Goal: Task Accomplishment & Management: Use online tool/utility

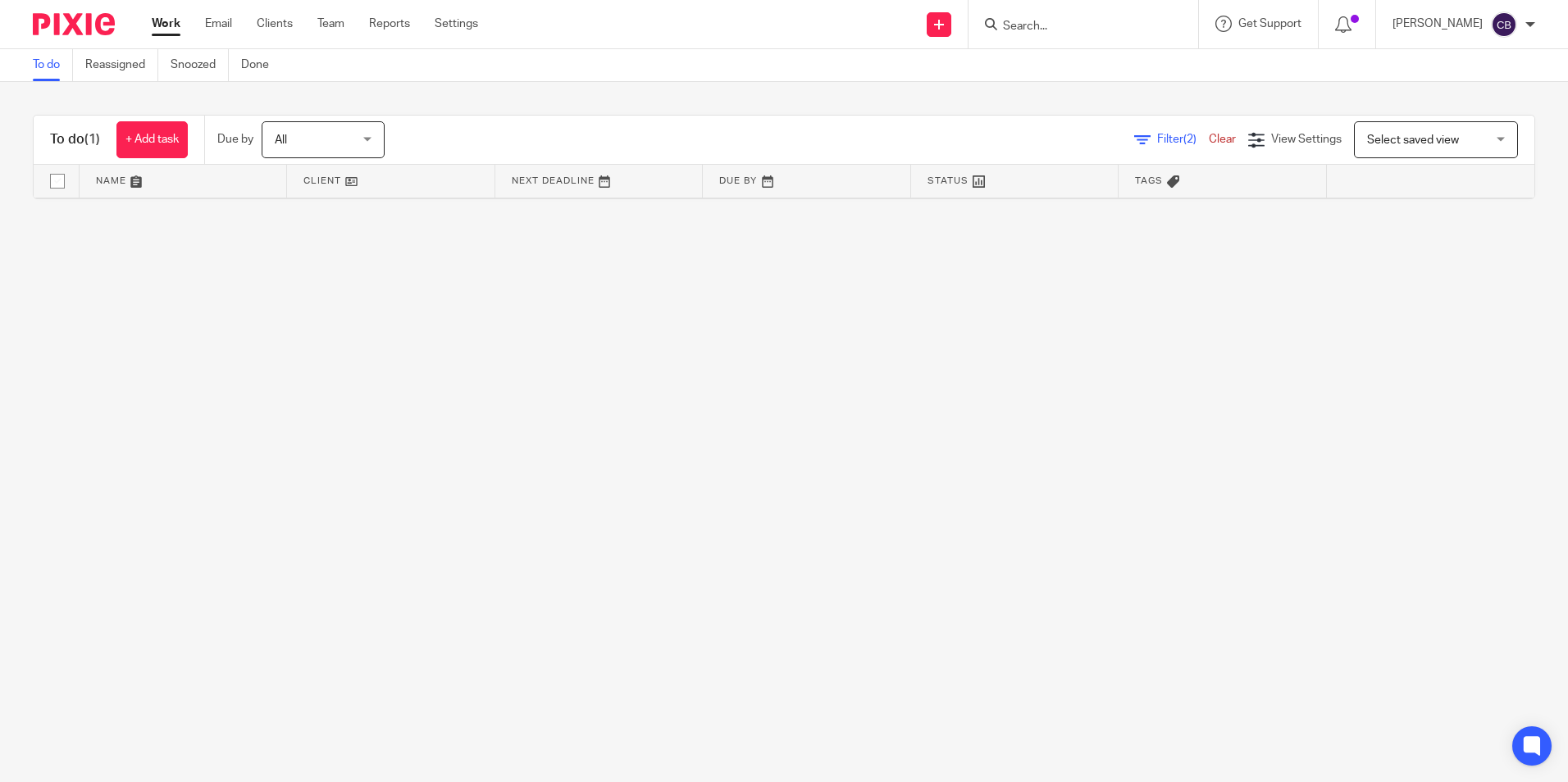
drag, startPoint x: 1198, startPoint y: 145, endPoint x: 1191, endPoint y: 155, distance: 12.2
click at [1209, 145] on link "Clear" at bounding box center [1223, 139] width 27 height 12
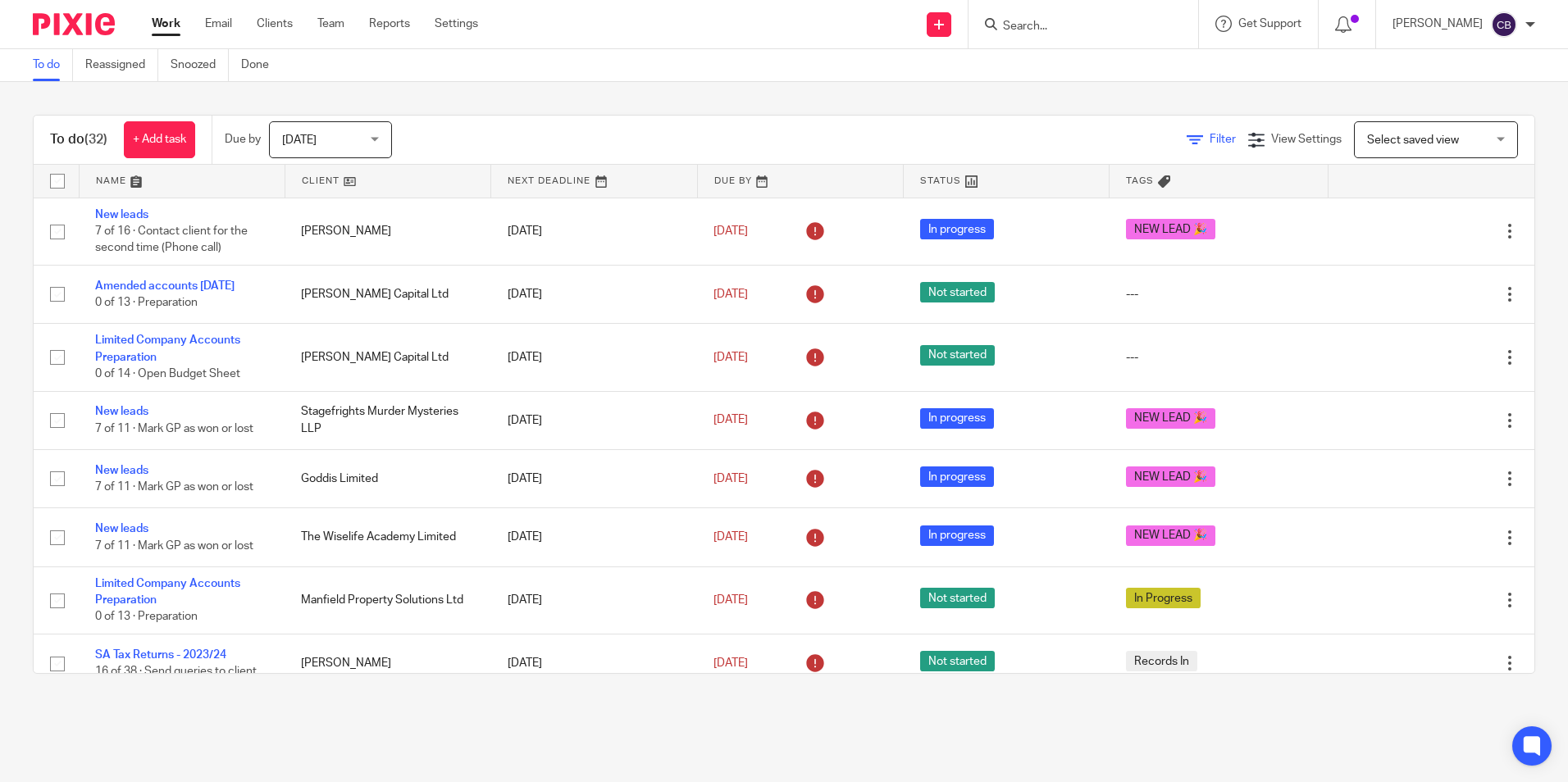
click at [1210, 139] on span "Filter" at bounding box center [1223, 139] width 26 height 12
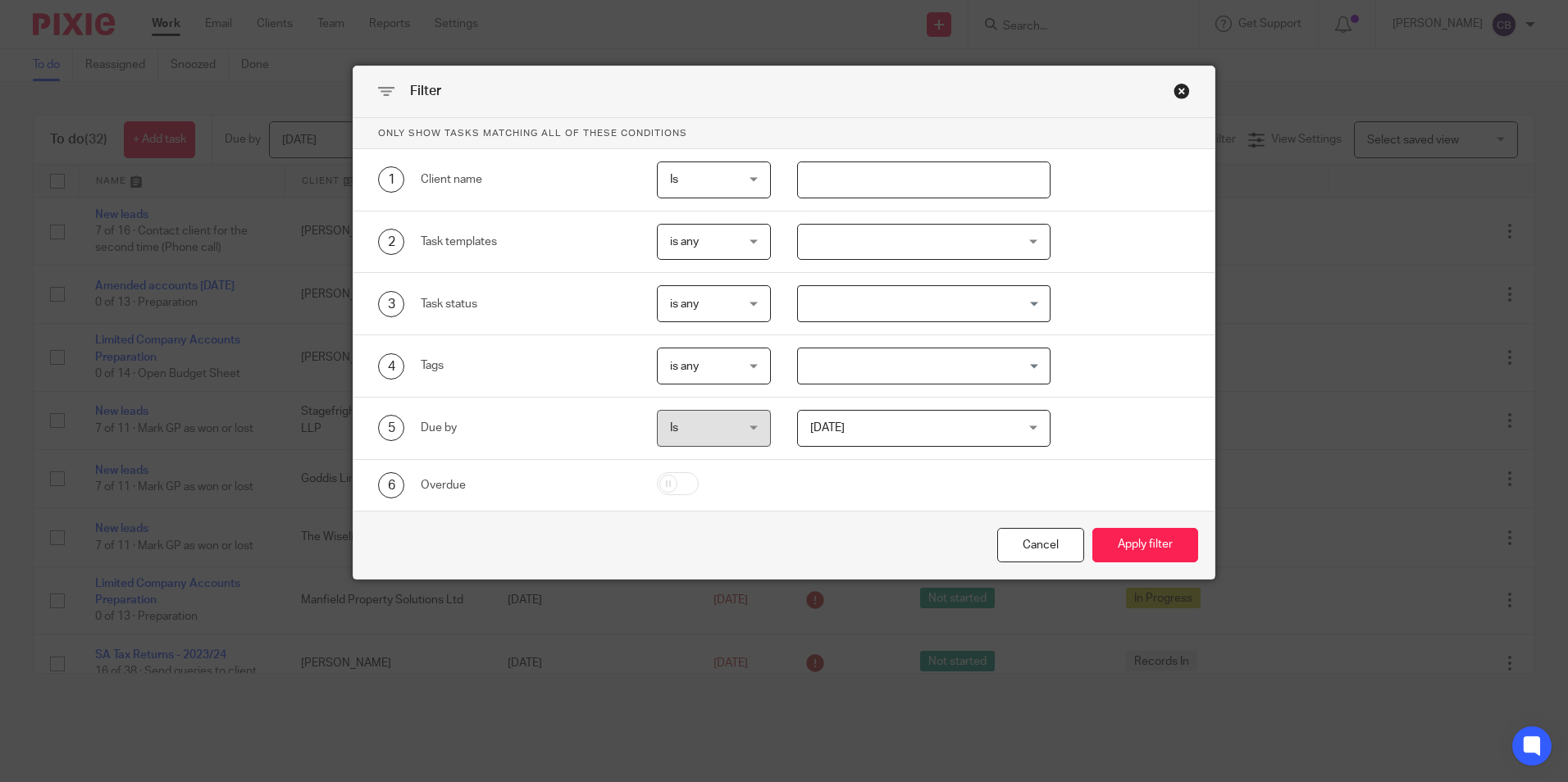
click at [952, 168] on input "text" at bounding box center [923, 180] width 253 height 37
type input "[PERSON_NAME]"
click at [1092, 528] on button "Apply filter" at bounding box center [1145, 545] width 105 height 35
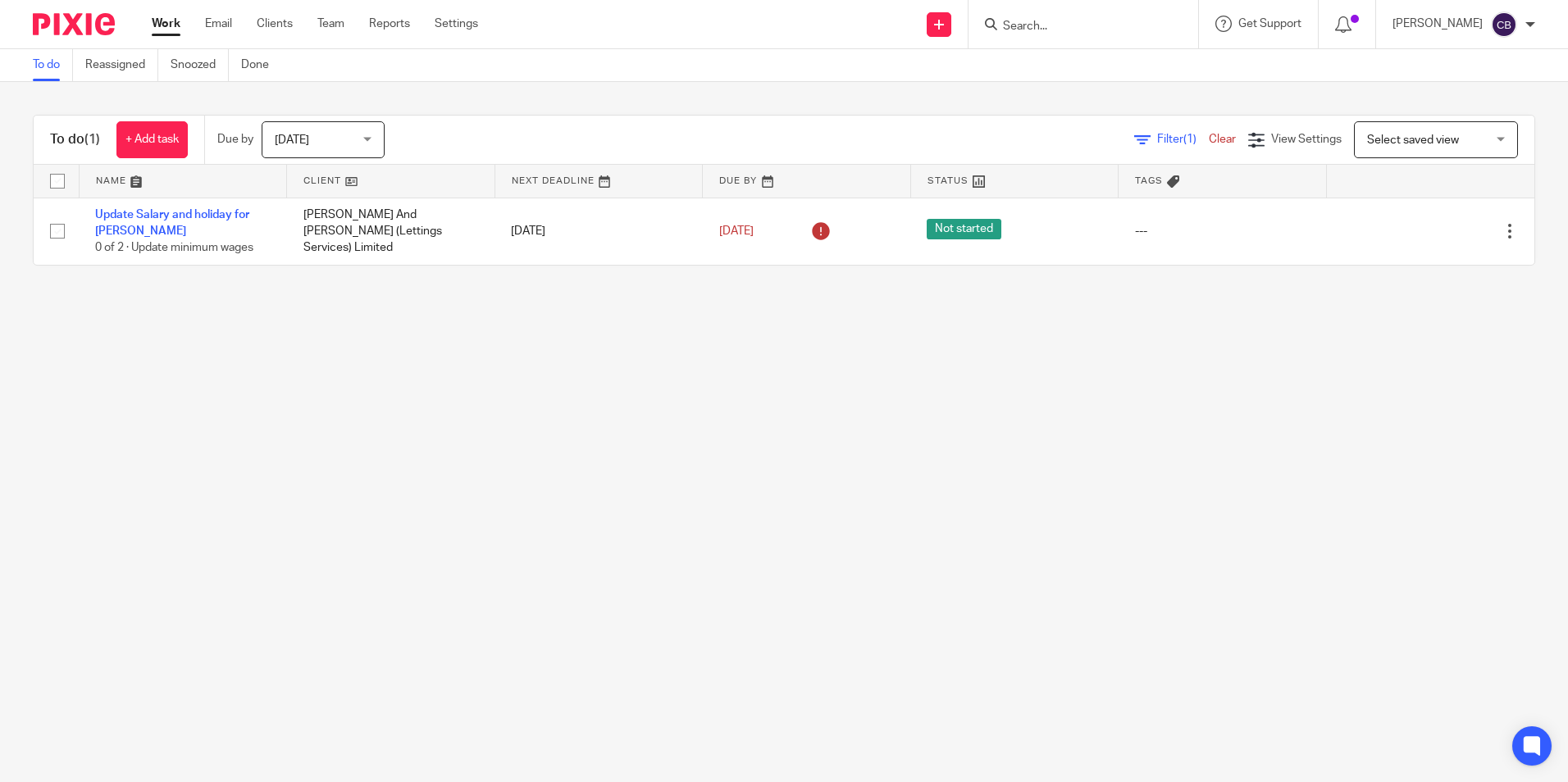
click at [365, 334] on main "To do Reassigned Snoozed Done To do (1) + Add task Due by [DATE] [DATE] [DATE] …" at bounding box center [784, 391] width 1568 height 782
click at [342, 133] on span "[DATE]" at bounding box center [318, 140] width 87 height 35
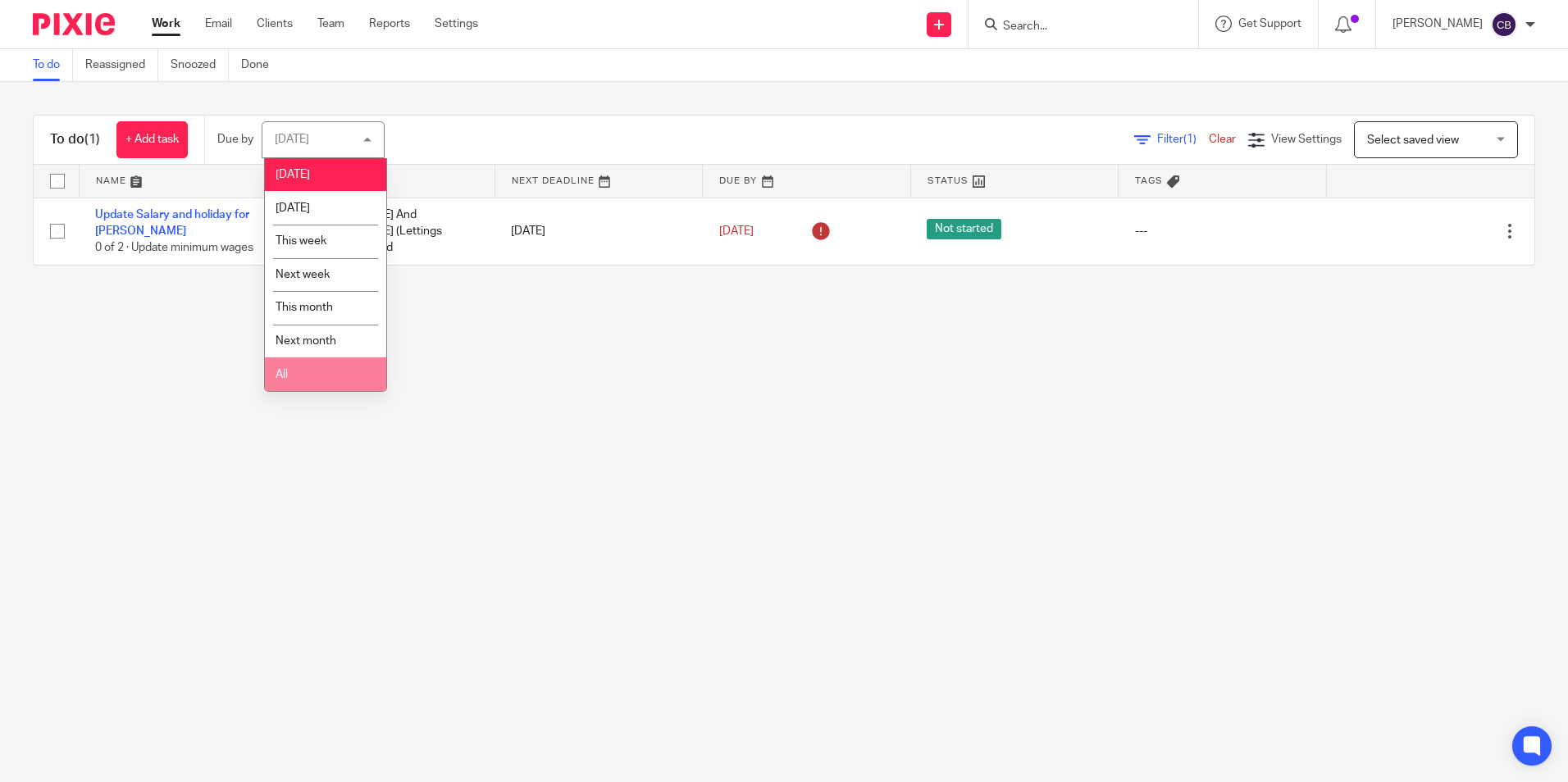
click at [308, 367] on li "All" at bounding box center [326, 374] width 122 height 34
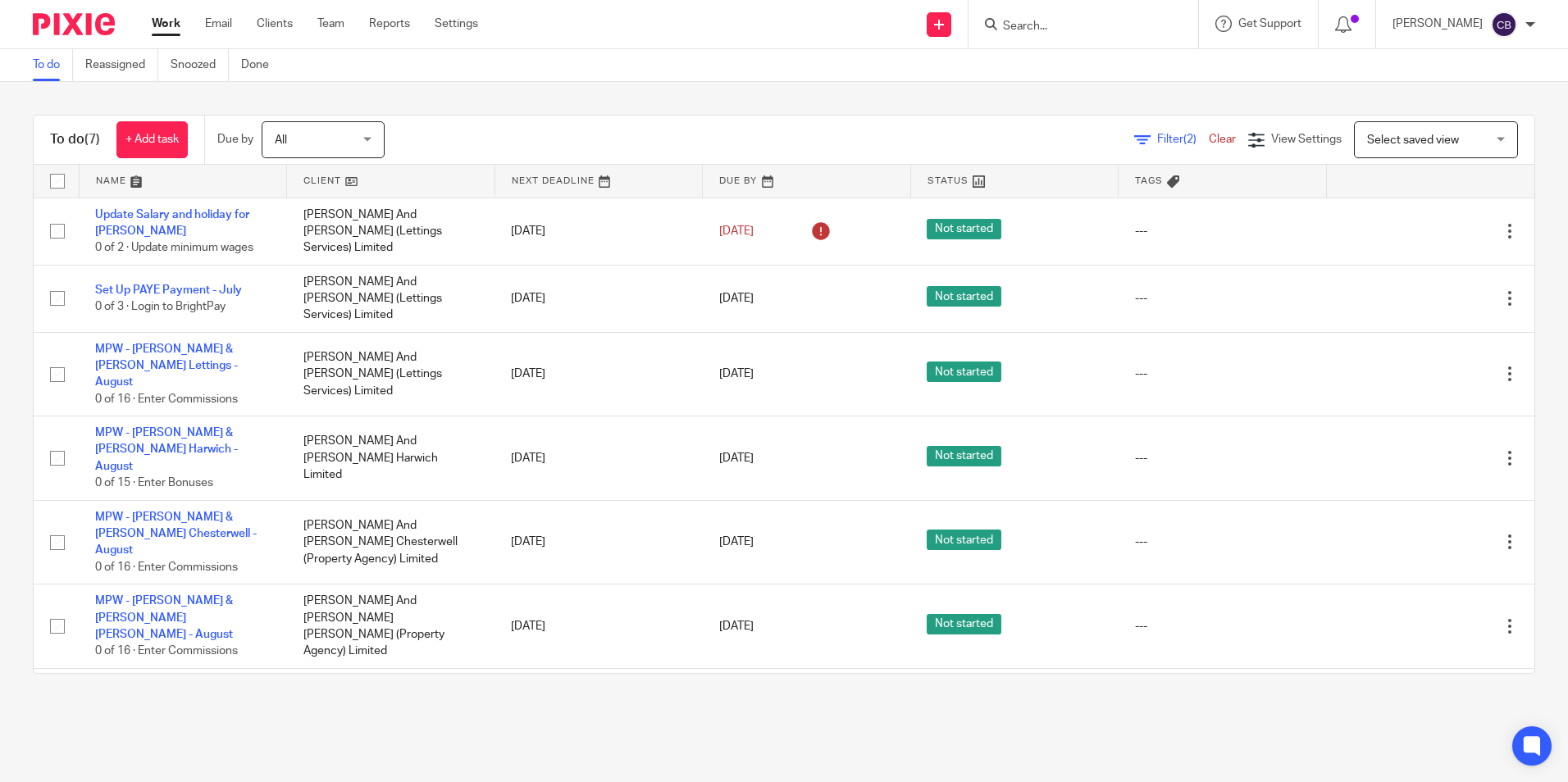
click at [1184, 139] on span "(2)" at bounding box center [1190, 139] width 13 height 12
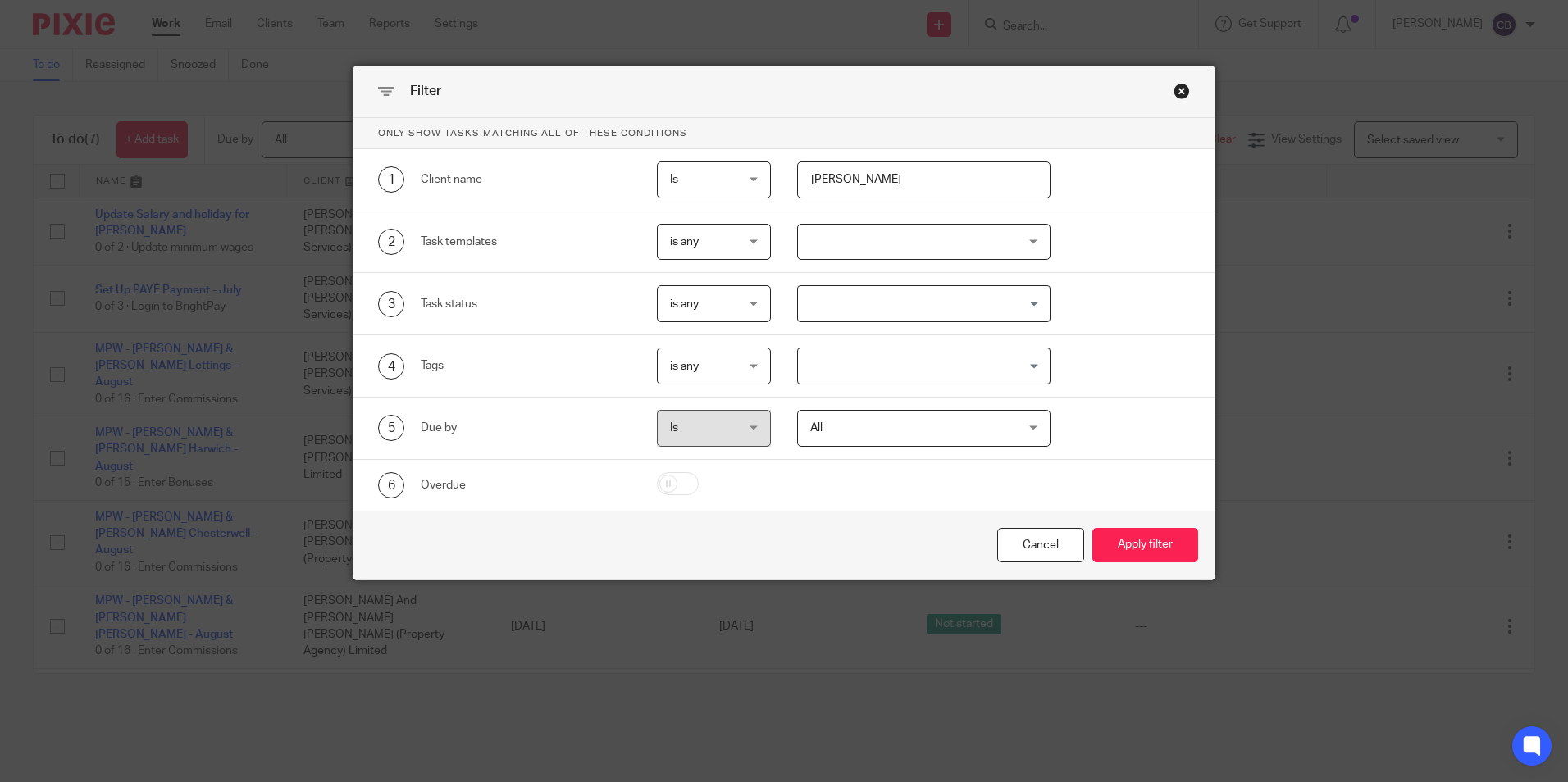
click at [924, 182] on input "[PERSON_NAME]" at bounding box center [923, 180] width 253 height 37
click at [831, 183] on input "[PERSON_NAME]" at bounding box center [923, 180] width 253 height 37
type input "m"
type input "hwr"
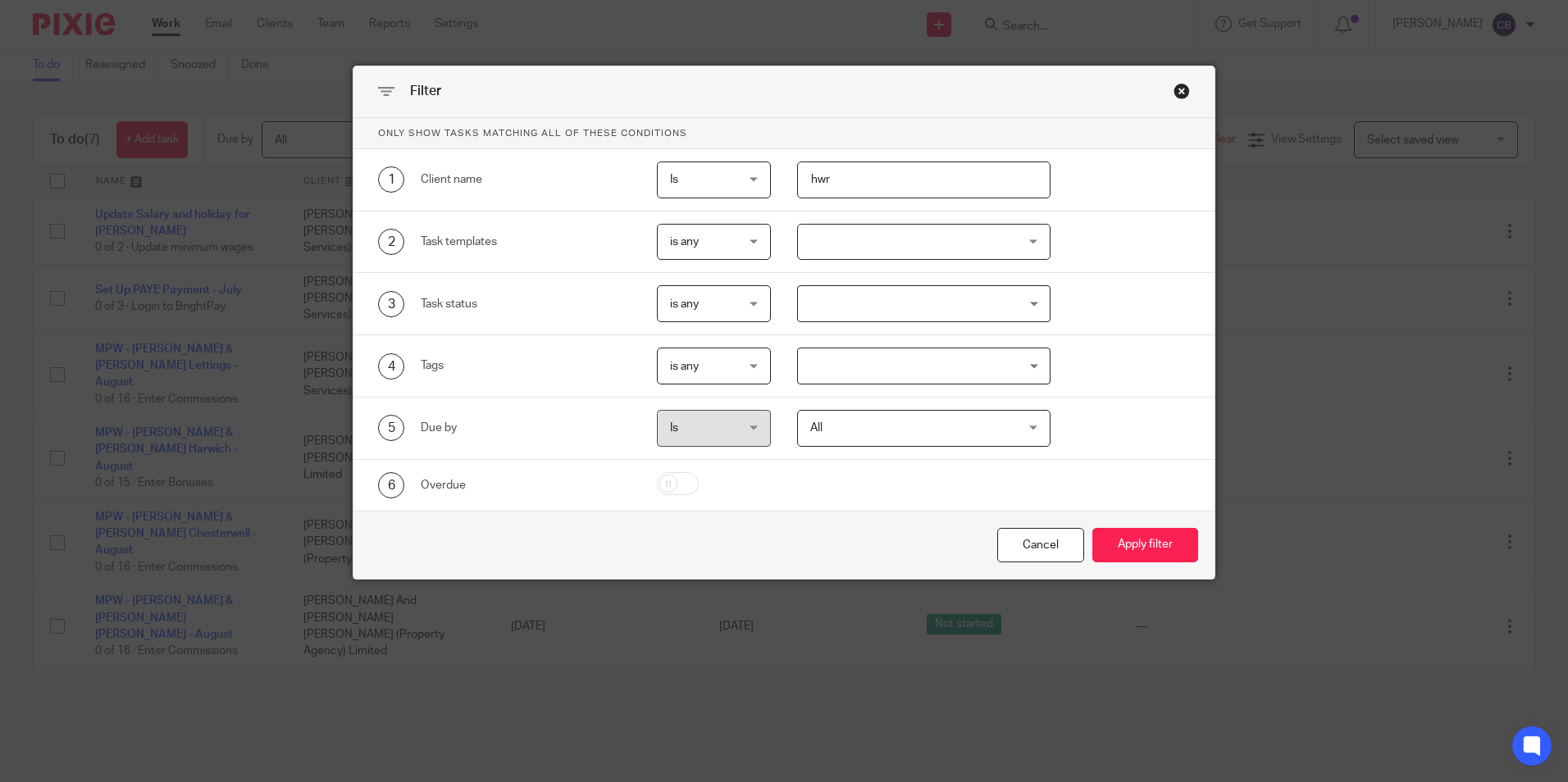
click at [1092, 528] on button "Apply filter" at bounding box center [1145, 545] width 105 height 35
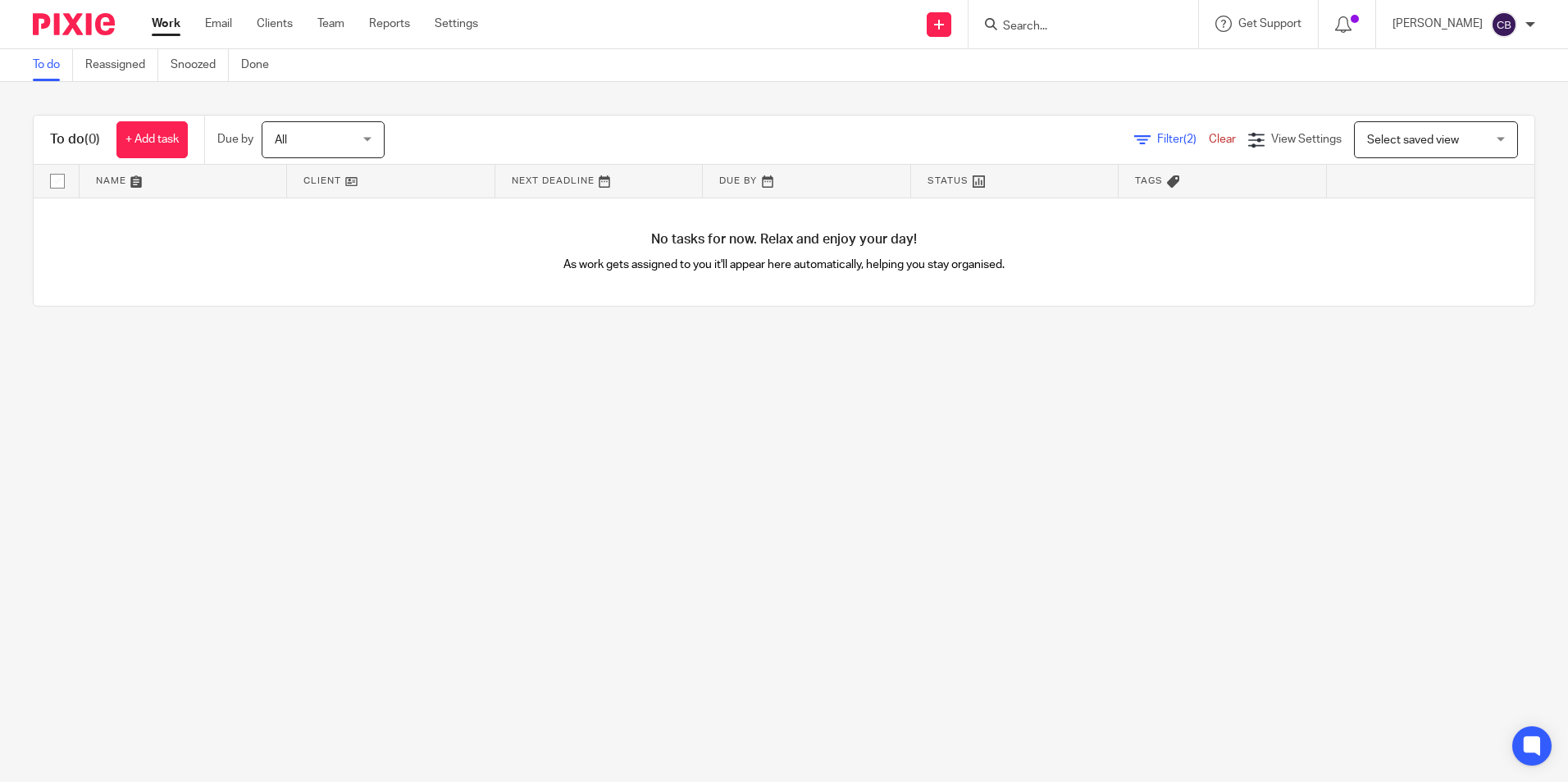
drag, startPoint x: 535, startPoint y: 455, endPoint x: 459, endPoint y: 442, distance: 77.1
click at [532, 455] on main "To do Reassigned Snoozed Done To do (0) + Add task Due by All All [DATE] [DATE]…" at bounding box center [784, 391] width 1568 height 782
drag, startPoint x: 459, startPoint y: 442, endPoint x: 609, endPoint y: 381, distance: 161.9
click at [458, 442] on main "To do Reassigned Snoozed Done To do (0) + Add task Due by All All [DATE] [DATE]…" at bounding box center [784, 391] width 1568 height 782
